Goal: Task Accomplishment & Management: Complete application form

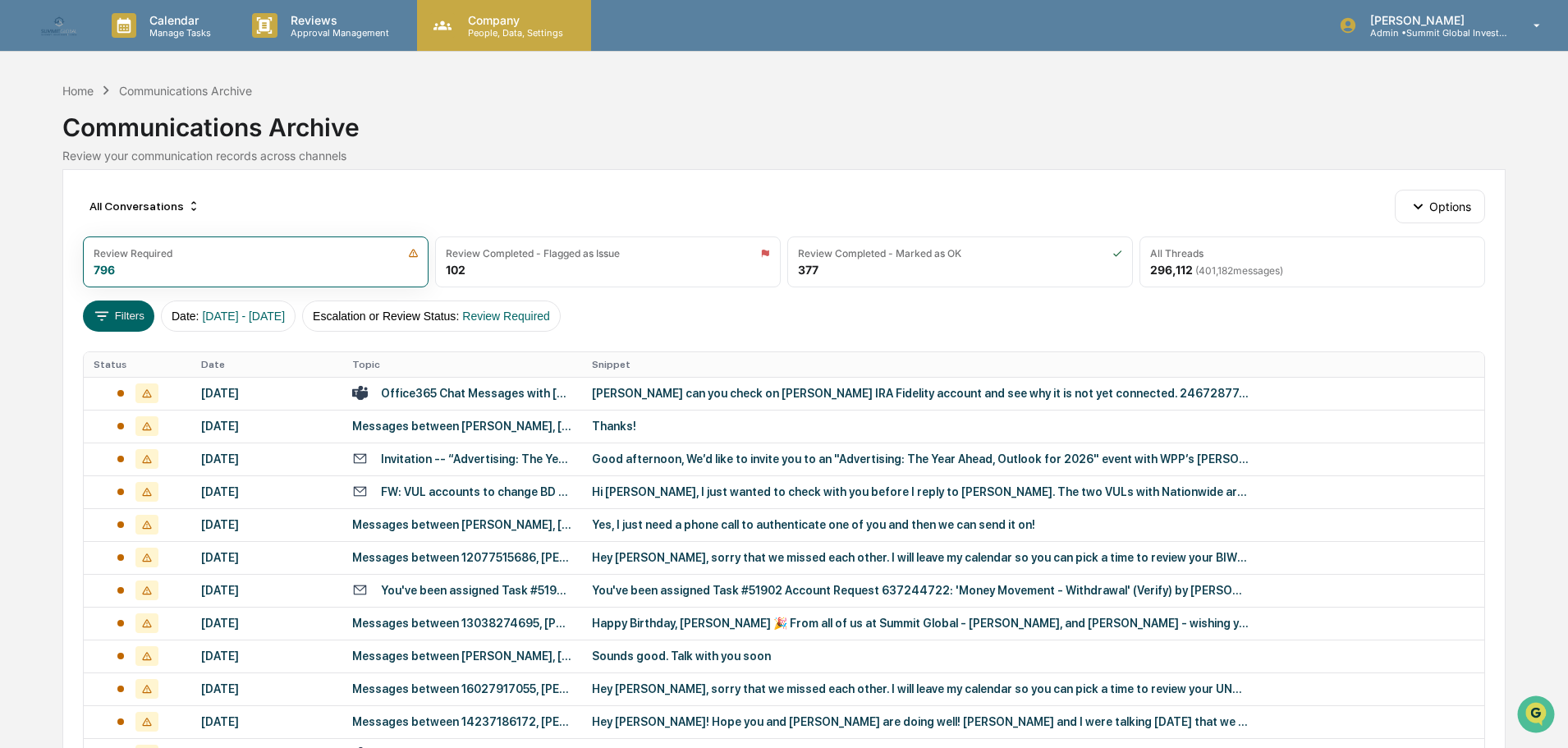
click at [480, 10] on div "Company People, Data, Settings" at bounding box center [504, 25] width 175 height 51
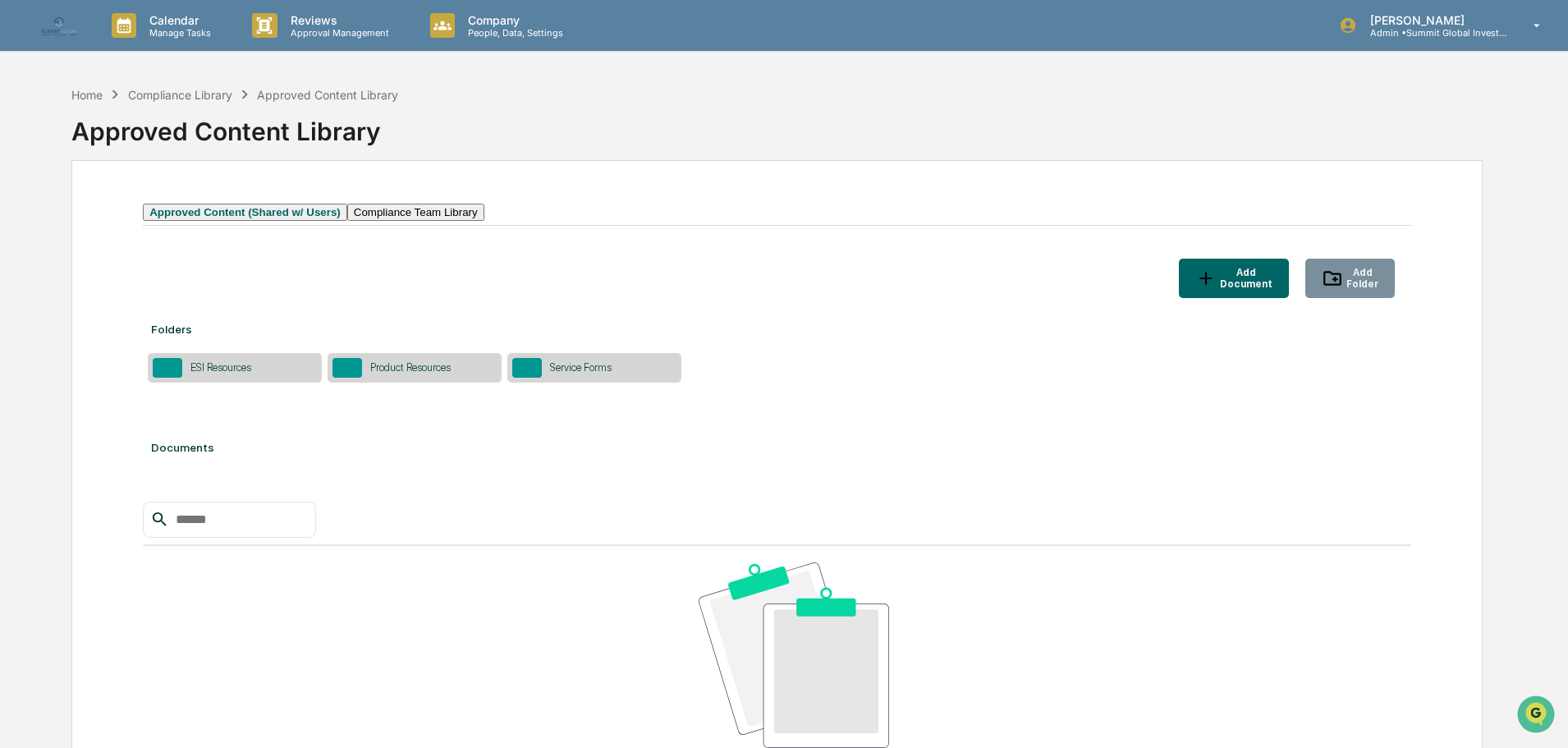
click at [555, 374] on div "Service Forms" at bounding box center [581, 367] width 78 height 12
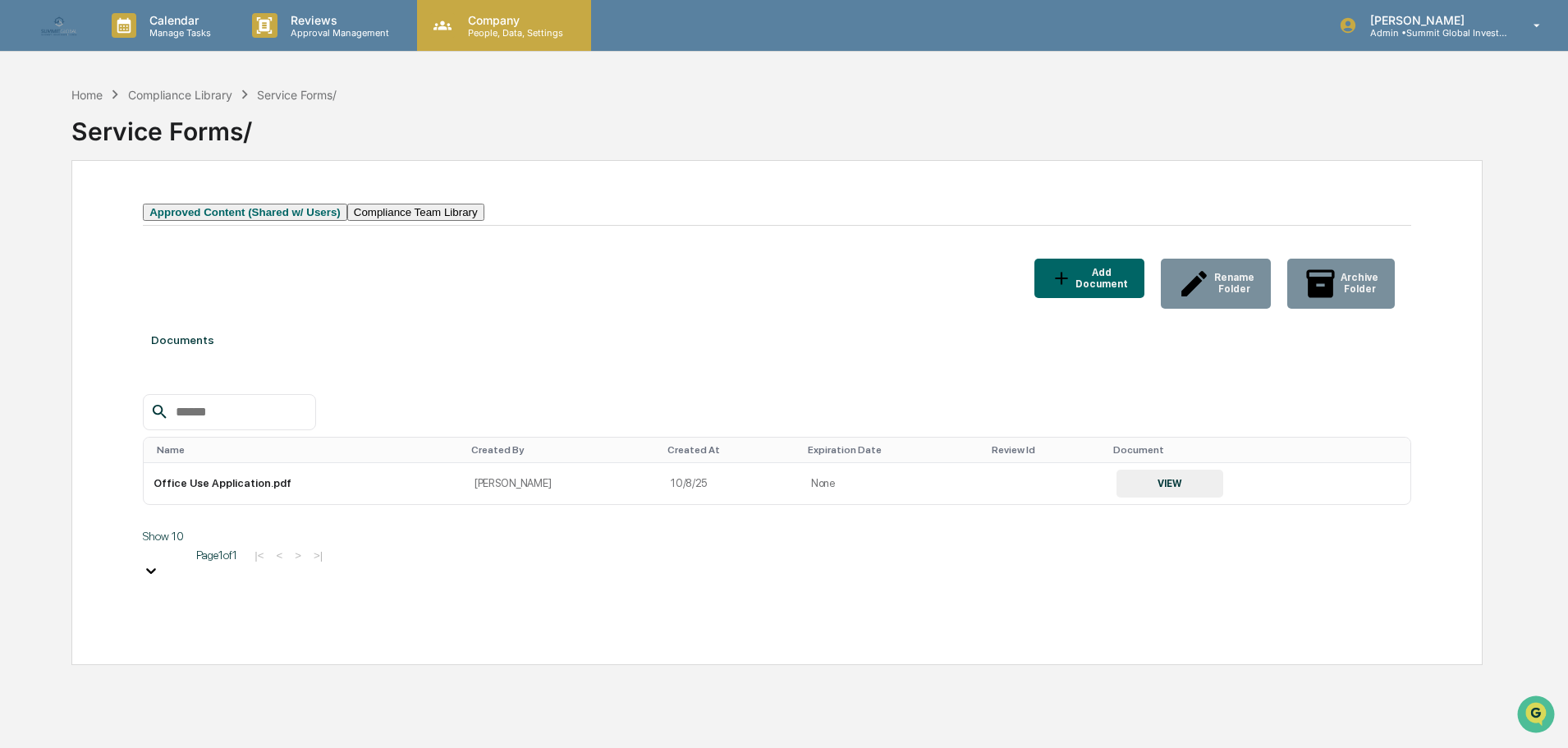
click at [460, 27] on p "People, Data, Settings" at bounding box center [513, 33] width 117 height 12
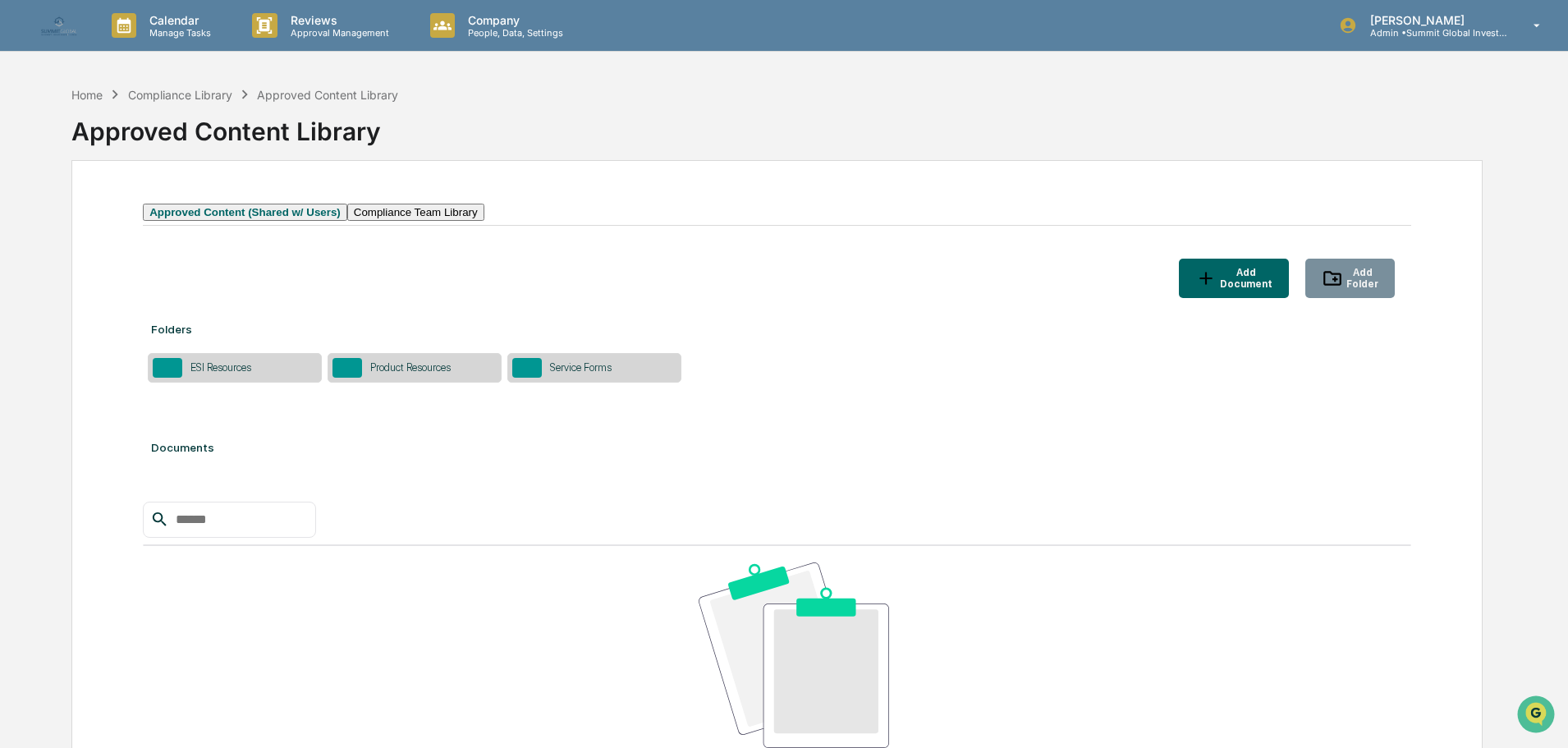
click at [485, 220] on button "Compliance Team Library" at bounding box center [415, 211] width 137 height 17
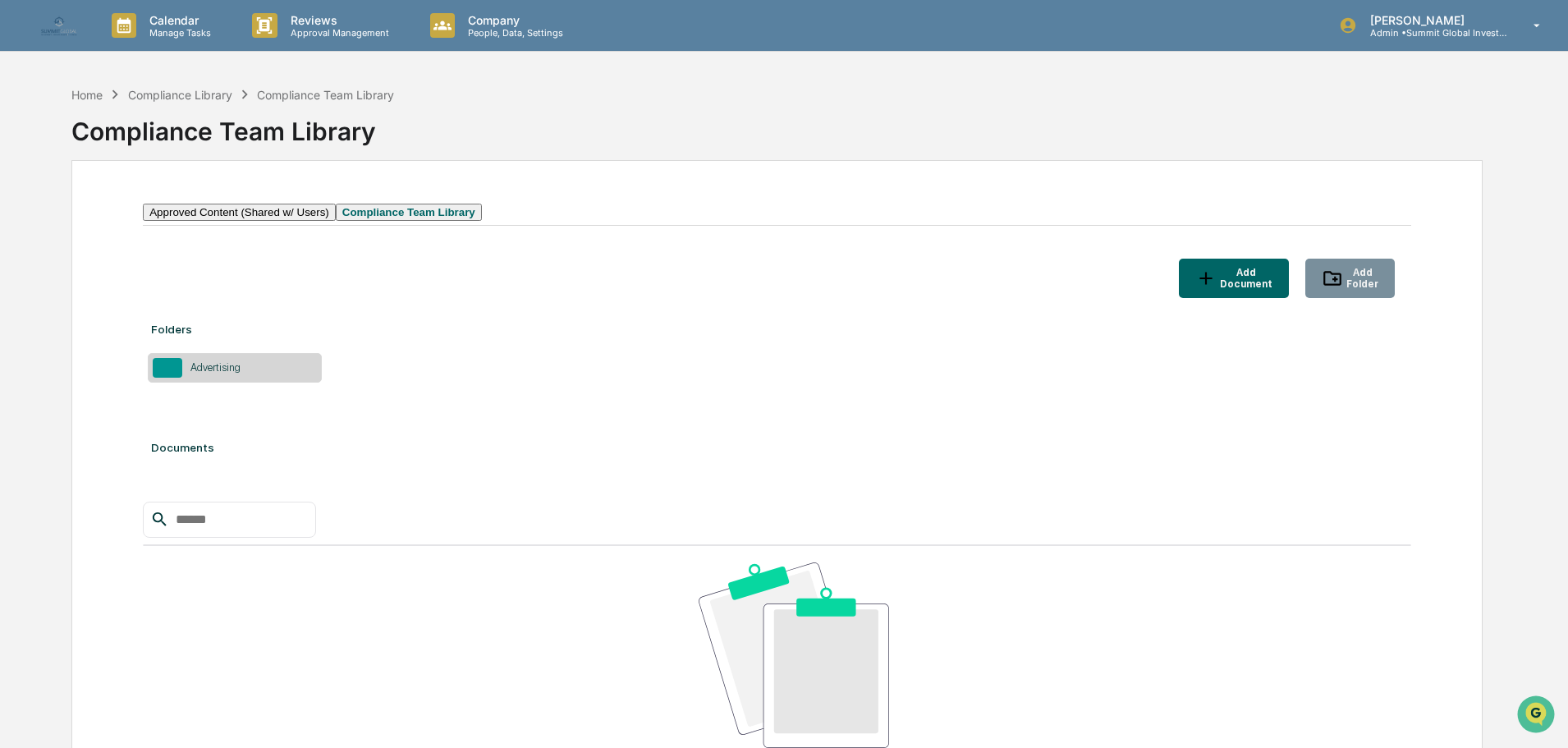
click at [266, 382] on div "Advertising" at bounding box center [234, 368] width 175 height 30
click at [147, 20] on p "Calendar" at bounding box center [178, 20] width 83 height 14
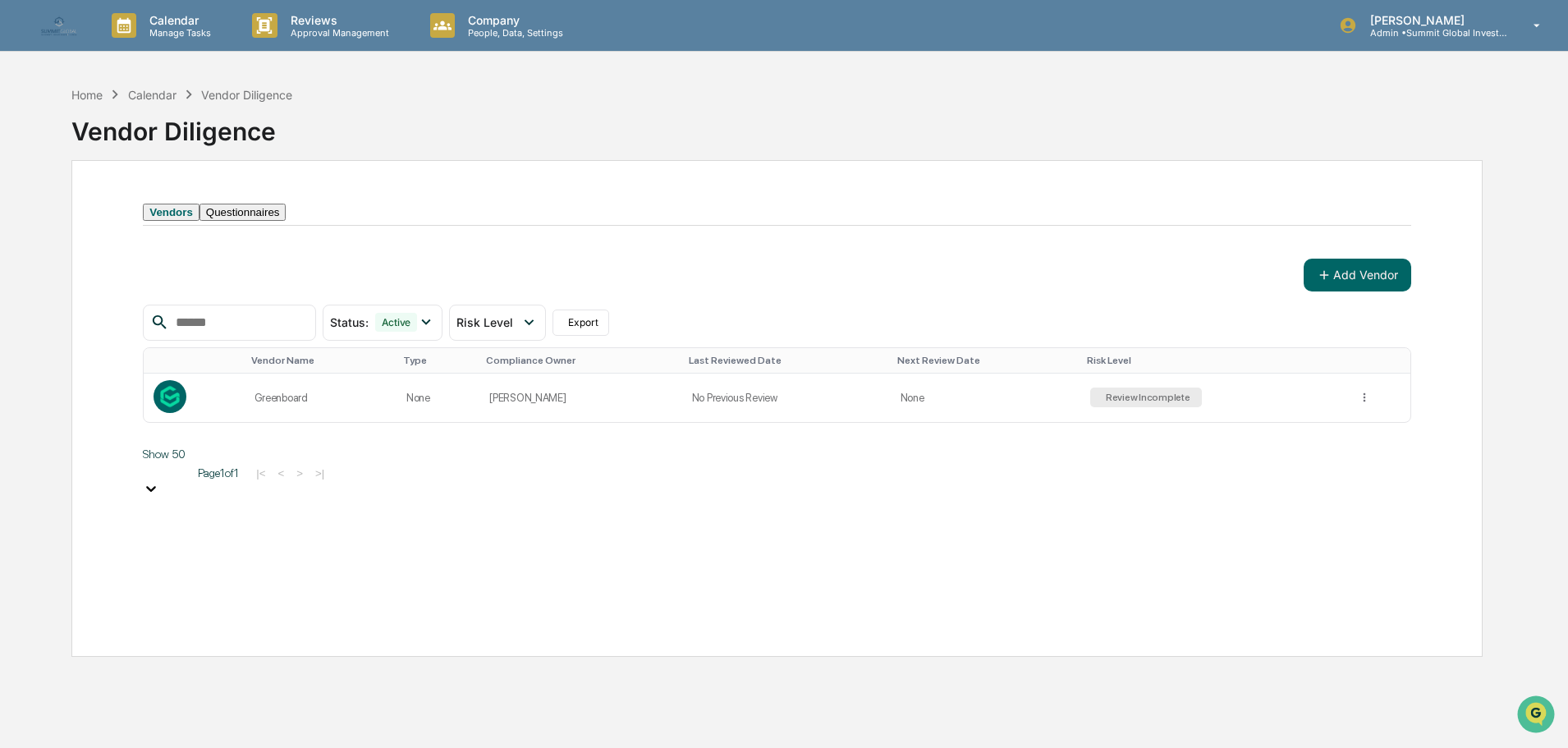
click at [269, 220] on button "Questionnaires" at bounding box center [242, 211] width 87 height 17
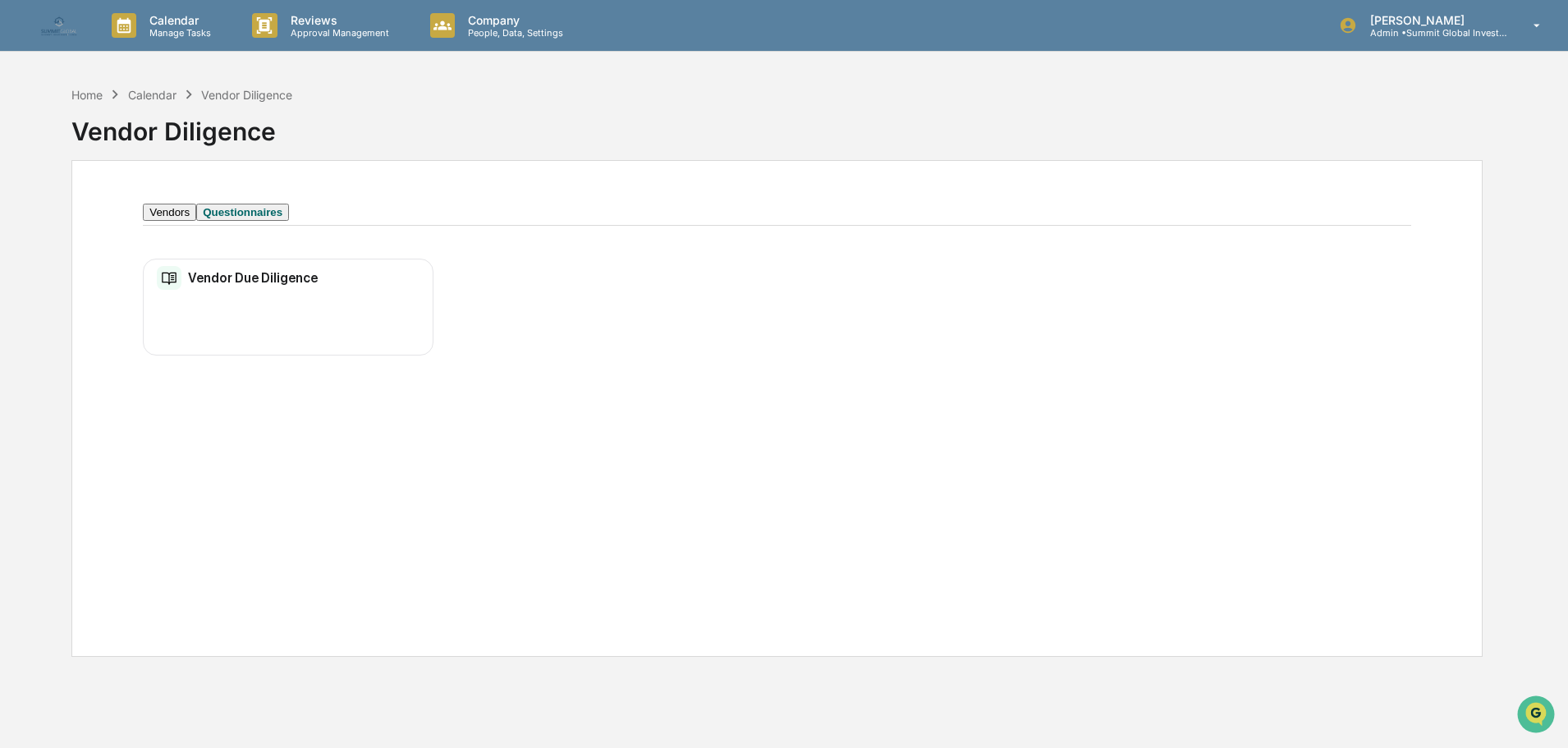
click at [283, 341] on div "Vendor Due Diligence No entries" at bounding box center [287, 307] width 290 height 98
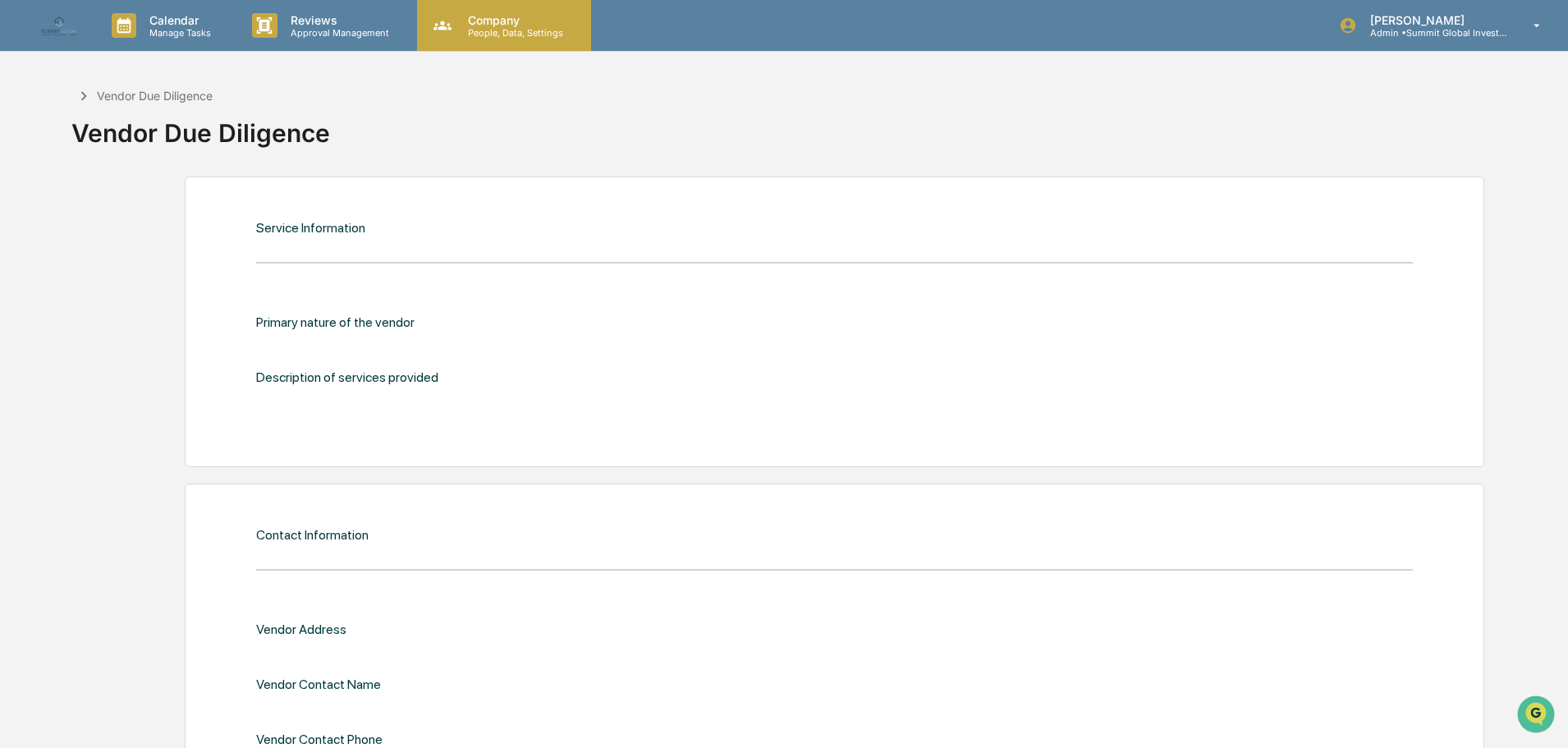
click at [479, 27] on p "People, Data, Settings" at bounding box center [513, 33] width 117 height 12
click at [783, 156] on div at bounding box center [788, 374] width 1577 height 748
click at [101, 96] on div "Vendor Due Diligence" at bounding box center [155, 96] width 116 height 14
click at [82, 95] on icon at bounding box center [84, 96] width 18 height 18
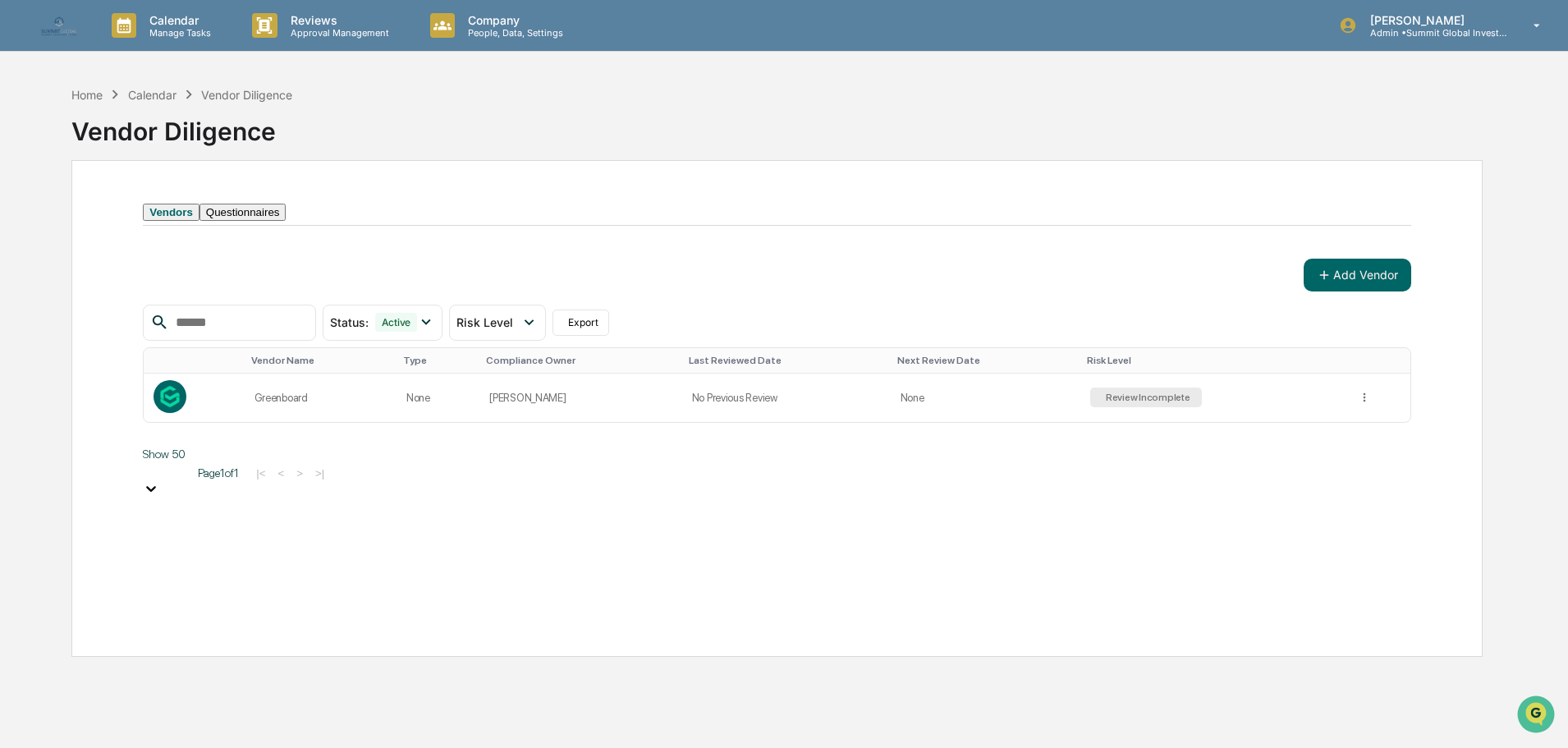
click at [286, 220] on button "Questionnaires" at bounding box center [242, 211] width 87 height 17
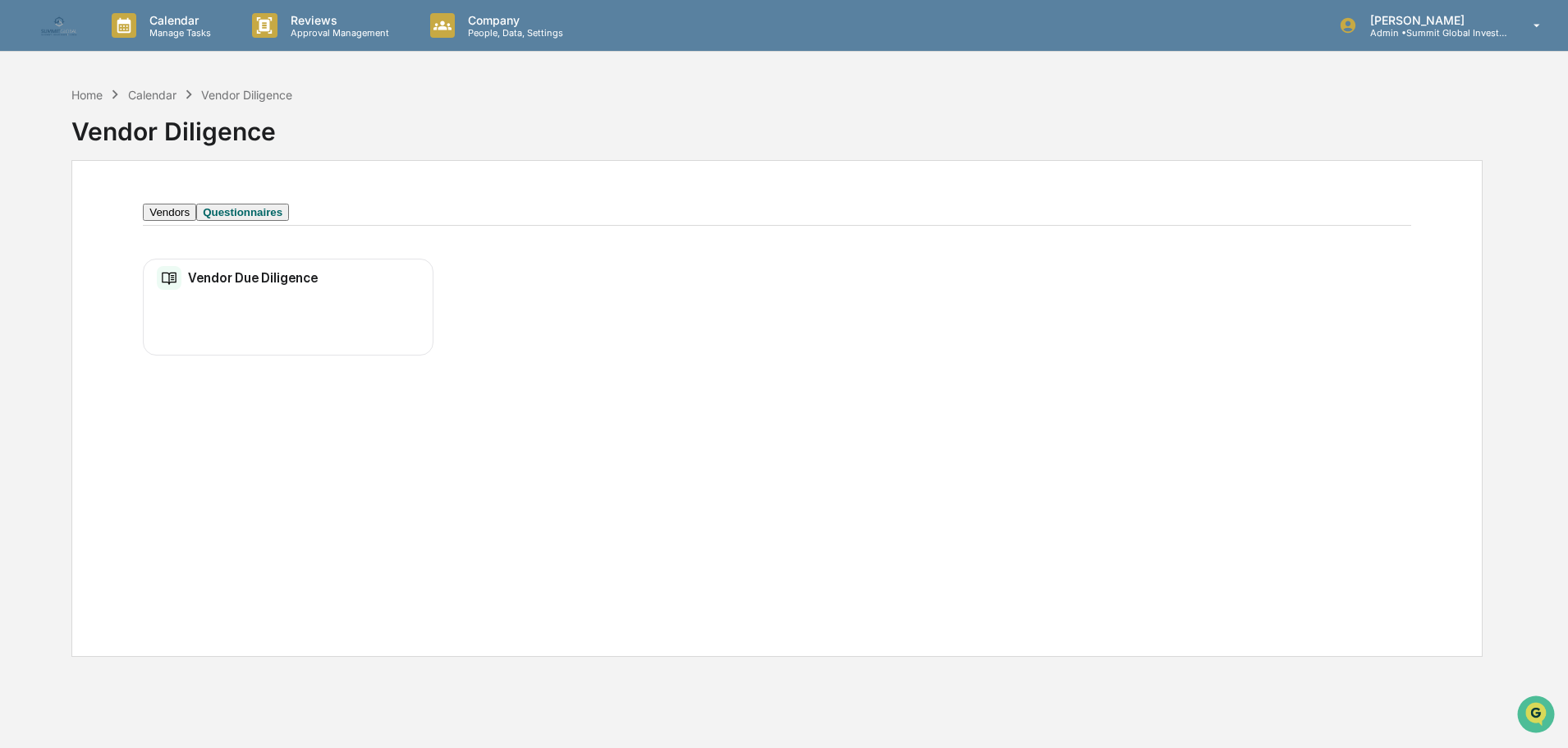
click at [170, 219] on button "Vendors" at bounding box center [170, 211] width 54 height 17
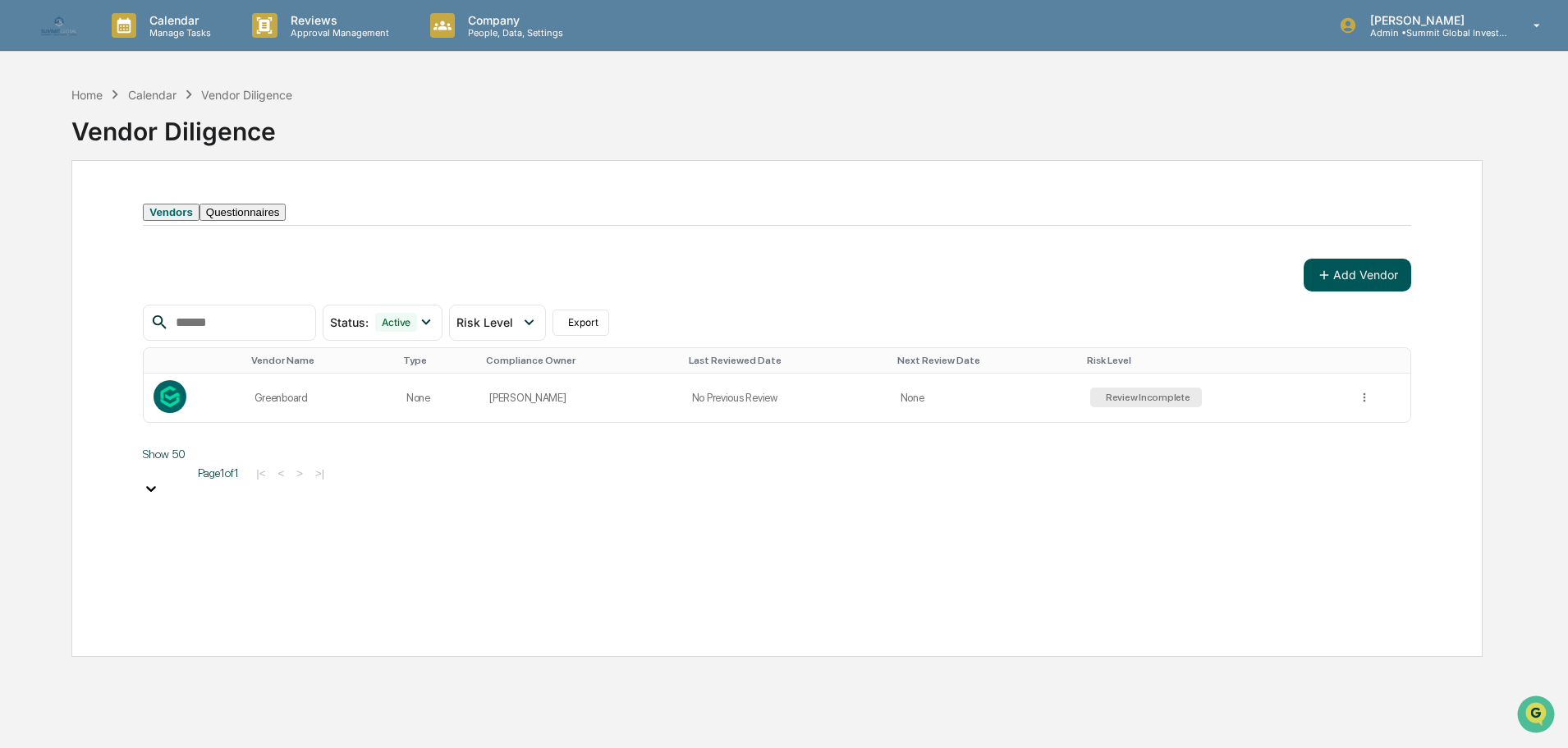
click at [1346, 291] on button "Add Vendor" at bounding box center [1358, 274] width 108 height 33
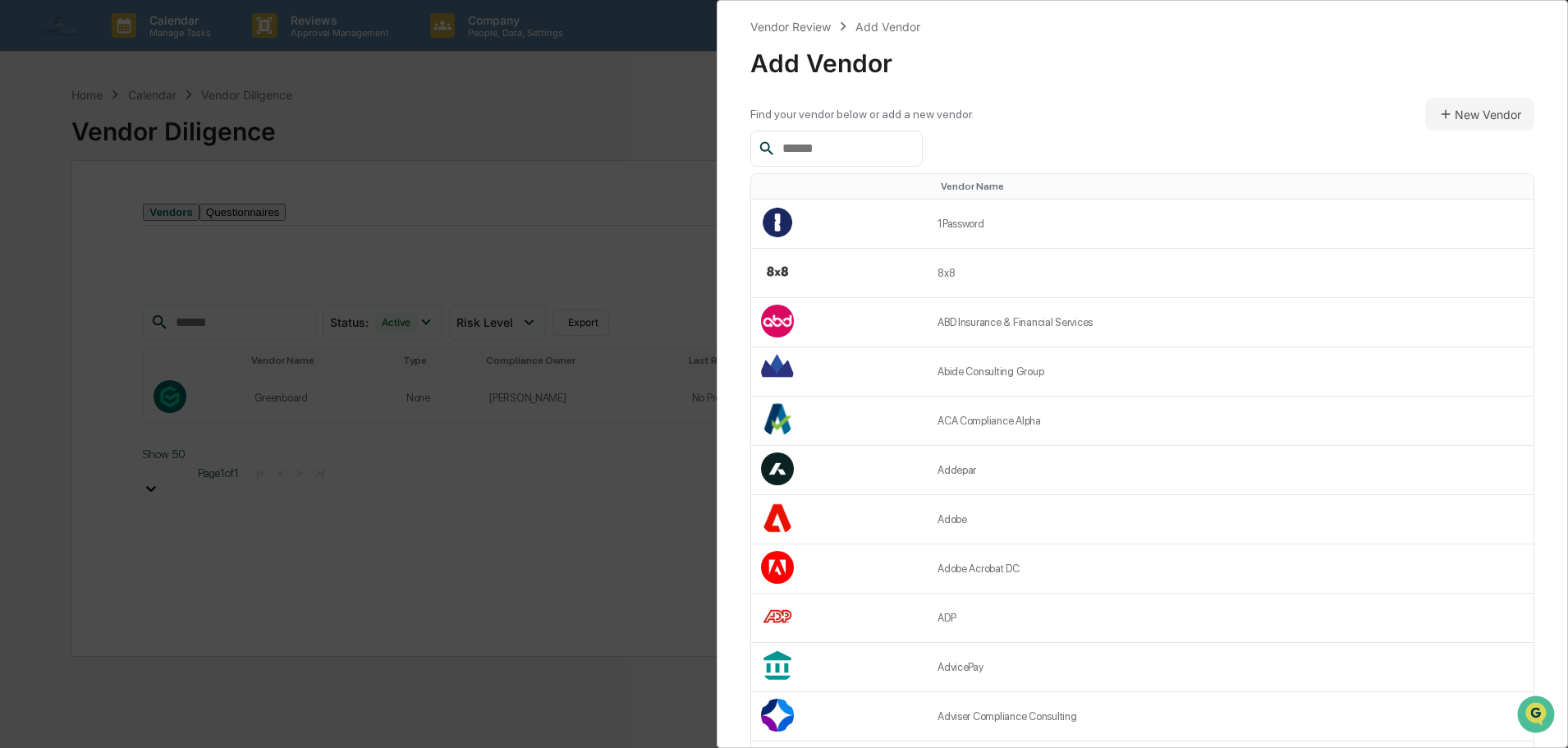
click at [900, 153] on input "text" at bounding box center [846, 148] width 140 height 21
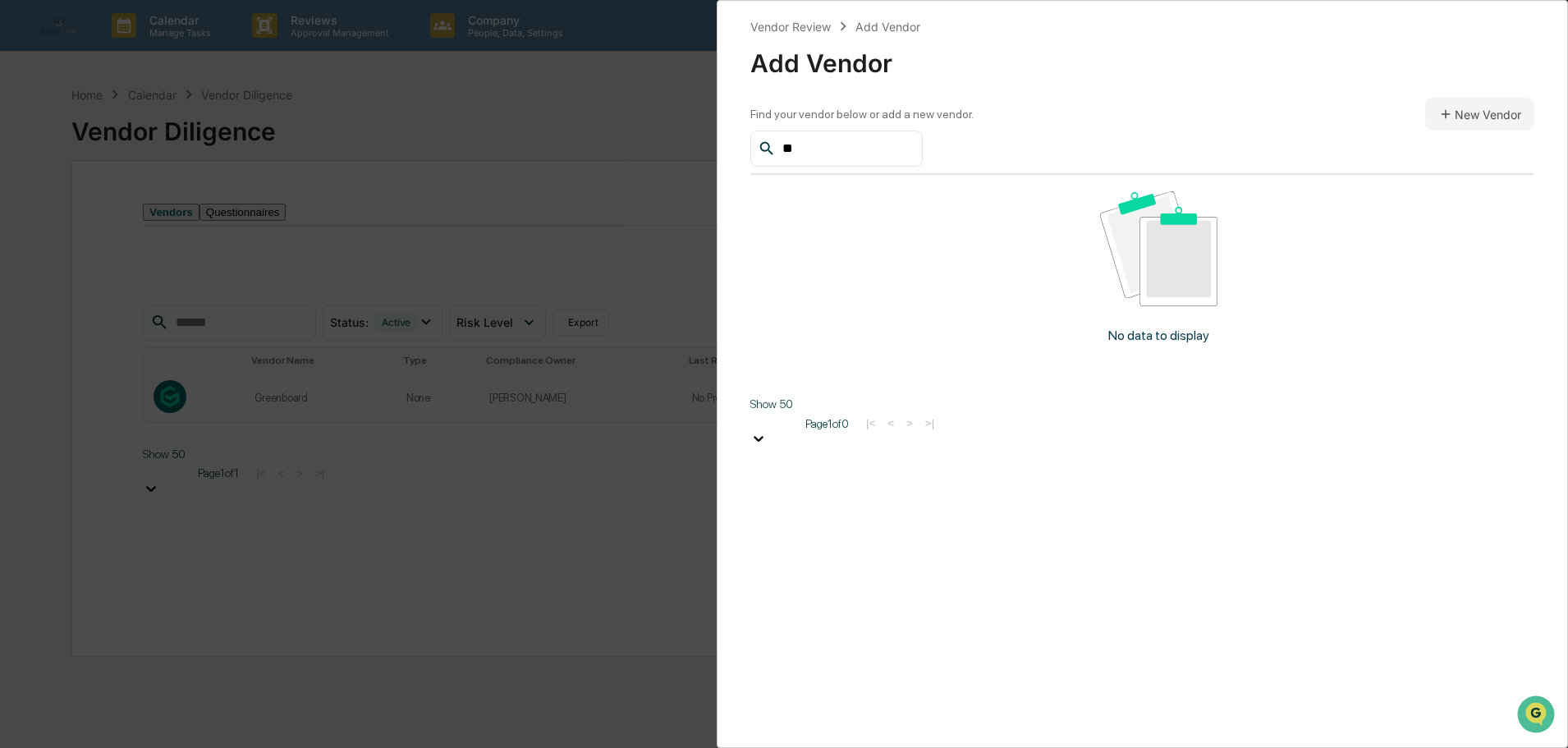
type input "*"
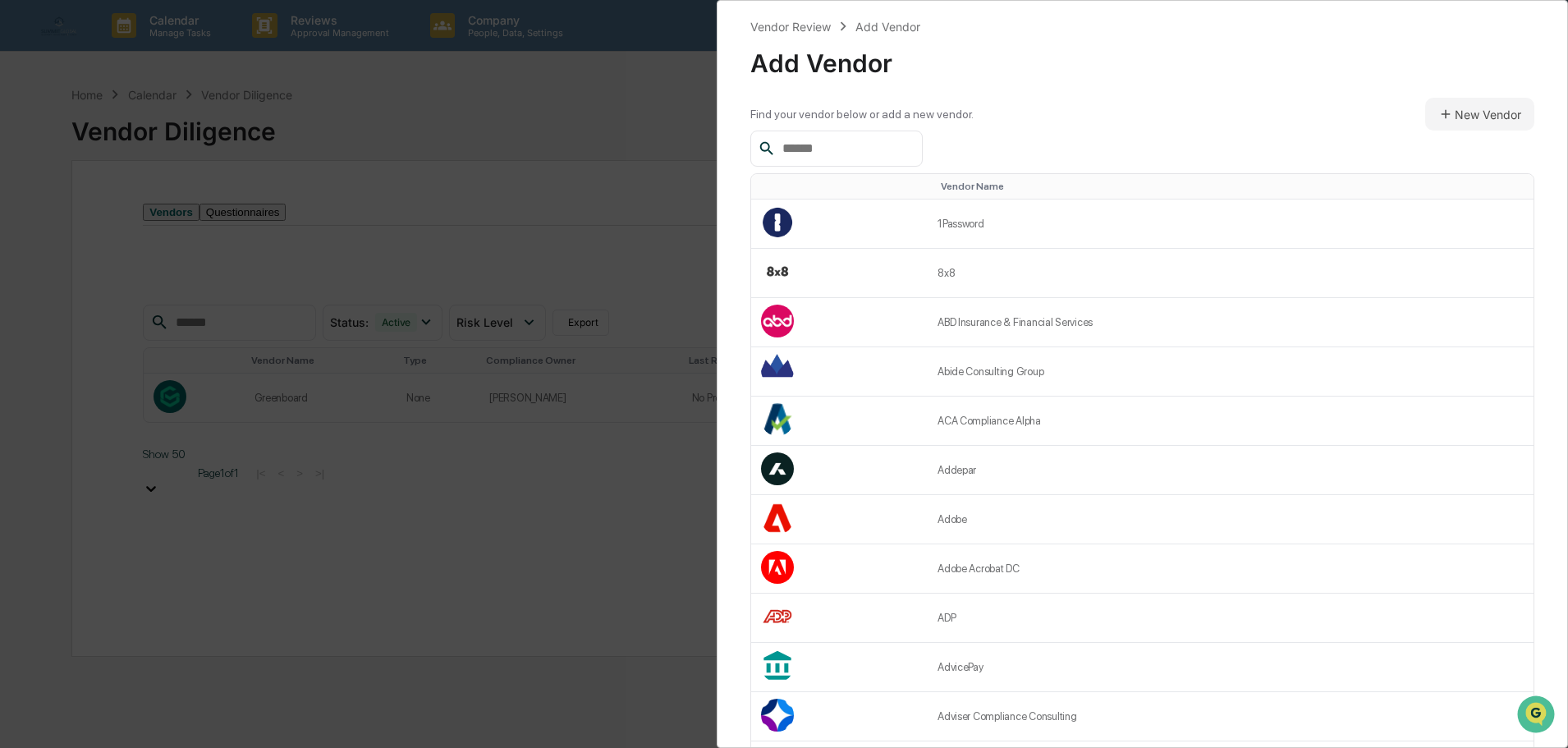
type input "*"
click at [586, 102] on div "Vendor Review Add Vendor Add Vendor Find your vendor below or add a new vendor.…" at bounding box center [784, 374] width 1568 height 748
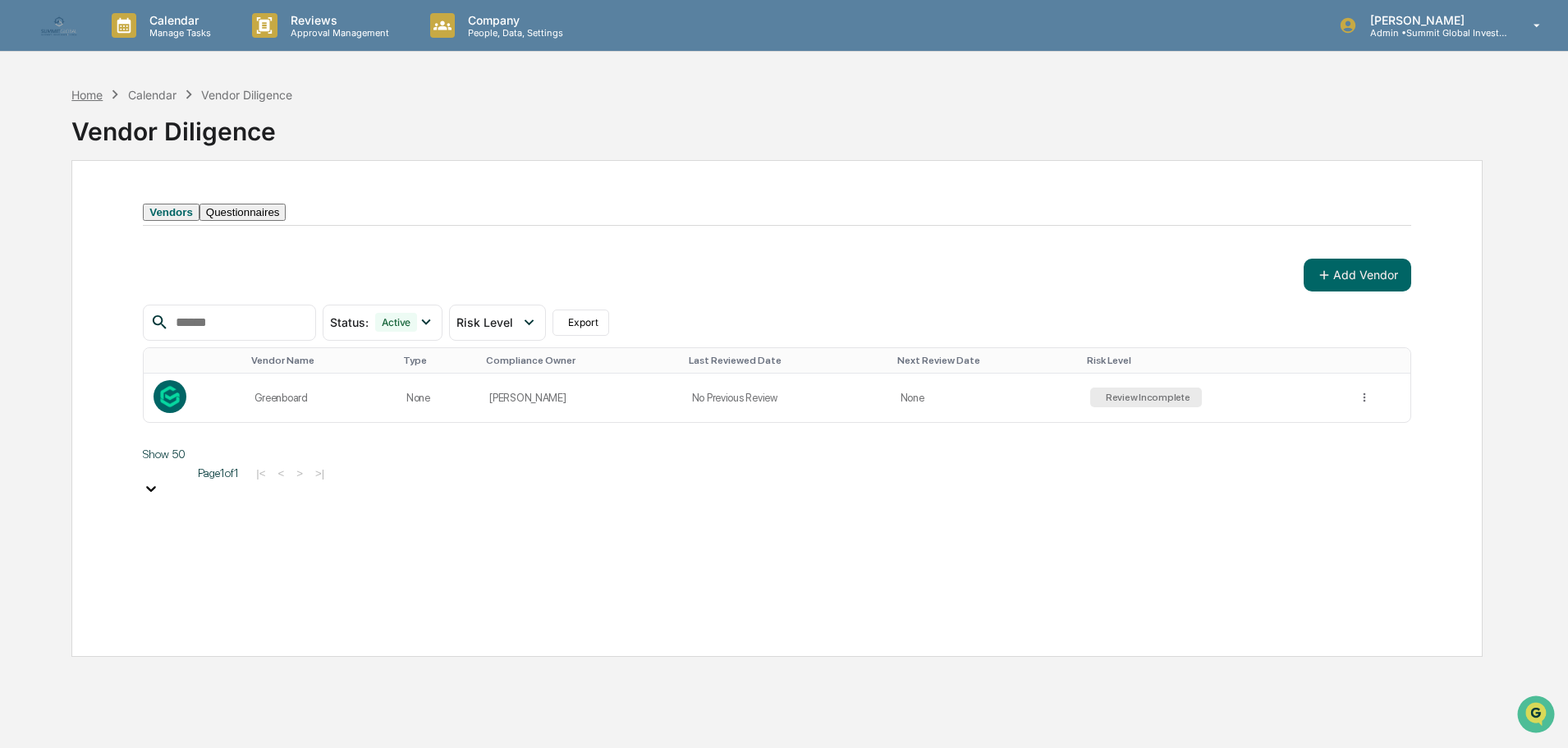
click at [88, 96] on div "Home" at bounding box center [87, 95] width 31 height 14
